Goal: Transaction & Acquisition: Purchase product/service

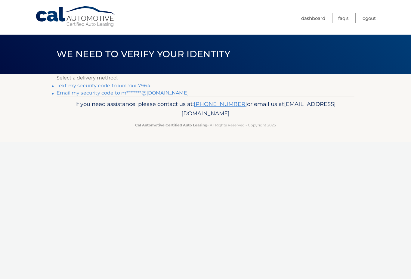
click at [146, 85] on link "Text my security code to xxx-xxx-7964" at bounding box center [104, 86] width 94 height 6
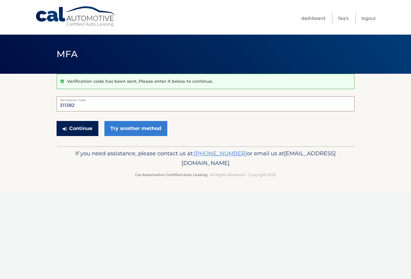
type input "311382"
click at [77, 128] on button "Continue" at bounding box center [78, 128] width 42 height 15
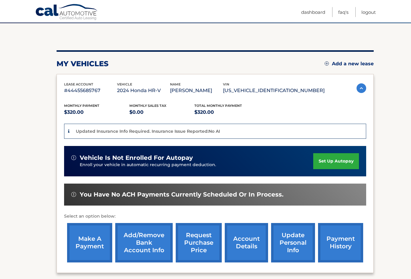
scroll to position [51, 0]
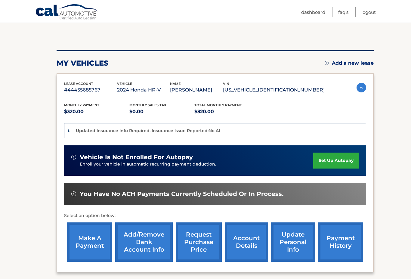
click at [341, 245] on link "payment history" at bounding box center [340, 241] width 45 height 39
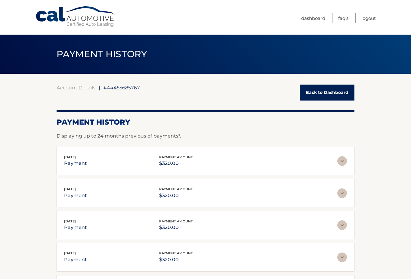
click at [328, 95] on link "Back to Dashboard" at bounding box center [327, 93] width 55 height 16
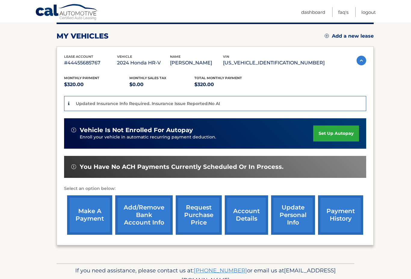
scroll to position [79, 0]
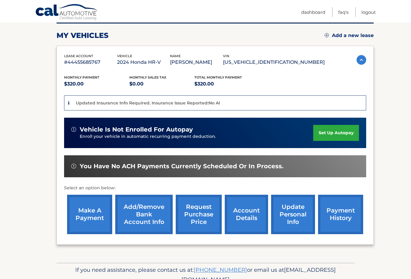
click at [86, 213] on link "make a payment" at bounding box center [89, 214] width 45 height 39
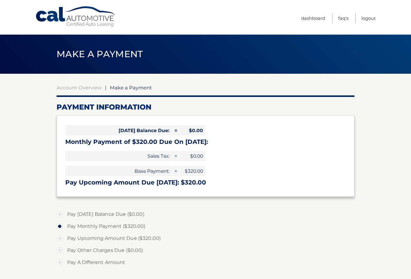
select select "YTM5ZmE1NjktNWFhOC00ZTVjLTllNTAtYmM0Y2M2ZGYzZTc2"
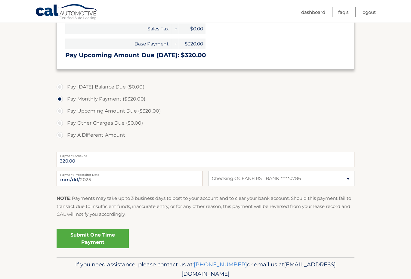
scroll to position [133, 0]
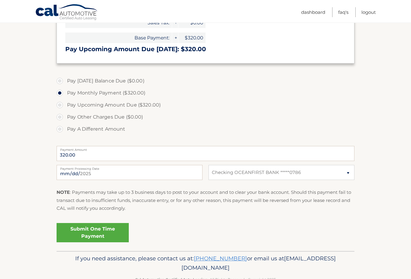
click at [101, 230] on link "Submit One Time Payment" at bounding box center [93, 232] width 72 height 19
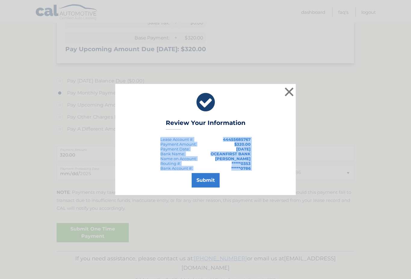
click at [250, 213] on div "× Review Your Information Lease Account #: 44455685767 Payment Amount: $320.00 …" at bounding box center [205, 139] width 411 height 279
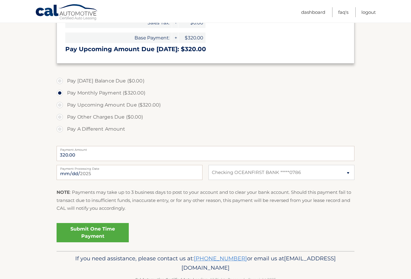
click at [85, 236] on link "Submit One Time Payment" at bounding box center [93, 232] width 72 height 19
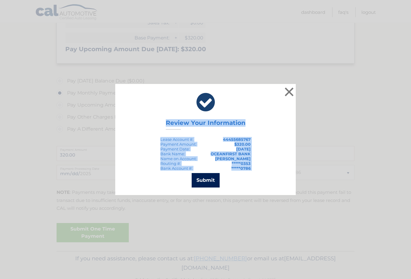
click at [208, 188] on button "Submit" at bounding box center [206, 180] width 28 height 14
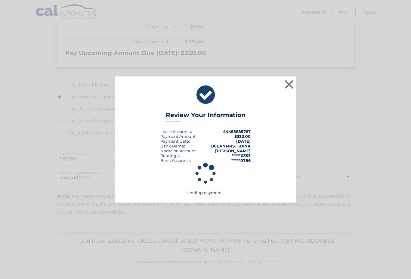
scroll to position [112, 0]
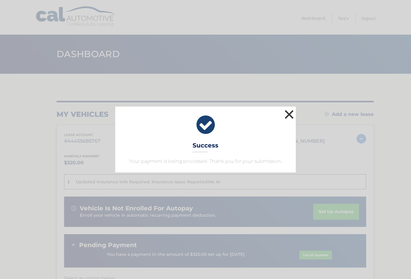
click at [288, 115] on button "×" at bounding box center [289, 114] width 12 height 12
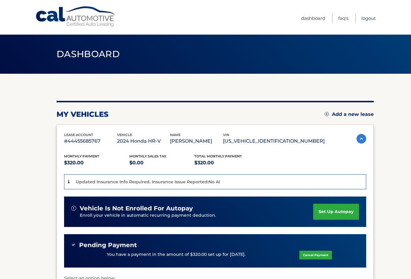
click at [368, 17] on link "Logout" at bounding box center [369, 18] width 14 height 10
